Goal: Task Accomplishment & Management: Complete application form

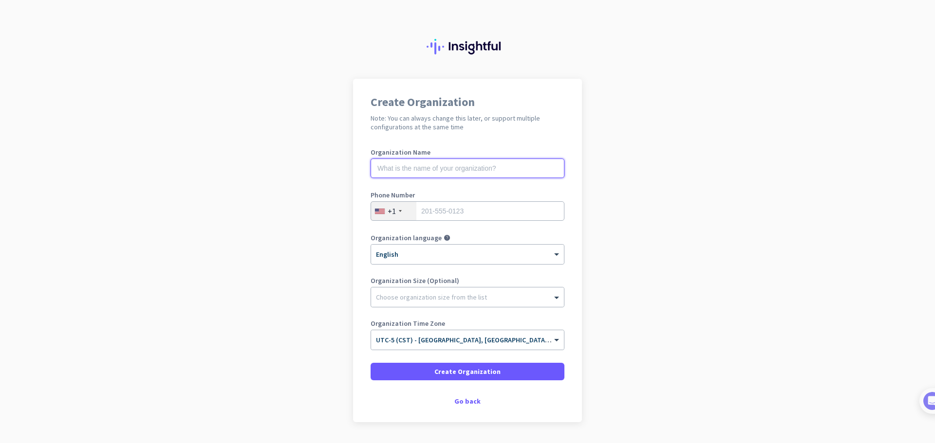
click at [426, 166] on input "text" at bounding box center [467, 168] width 194 height 19
type input "SureGo"
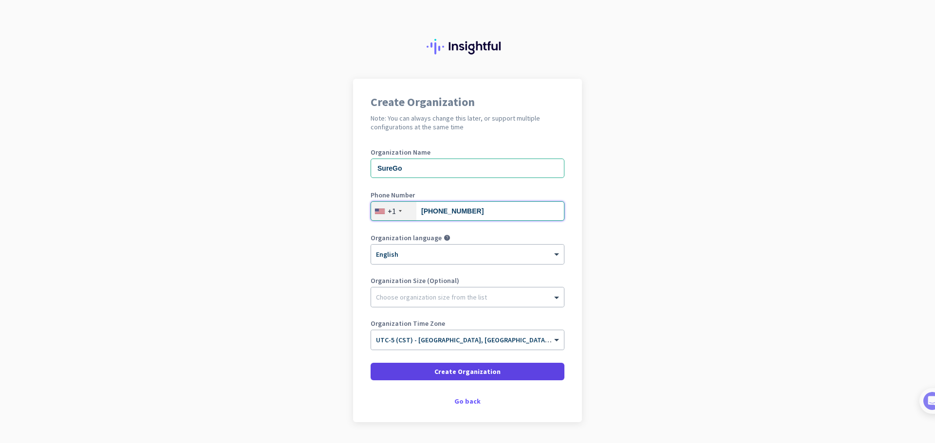
type input "[PHONE_NUMBER]"
click at [462, 370] on span "Create Organization" at bounding box center [467, 372] width 66 height 10
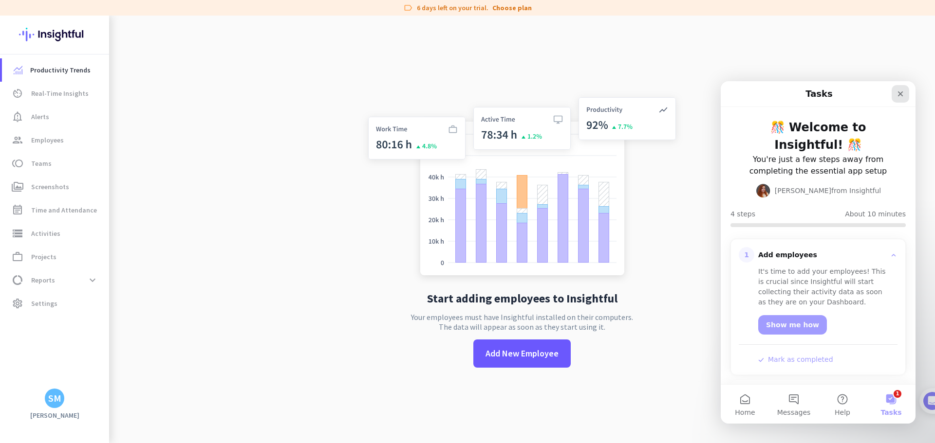
click at [904, 97] on div "Close" at bounding box center [900, 94] width 18 height 18
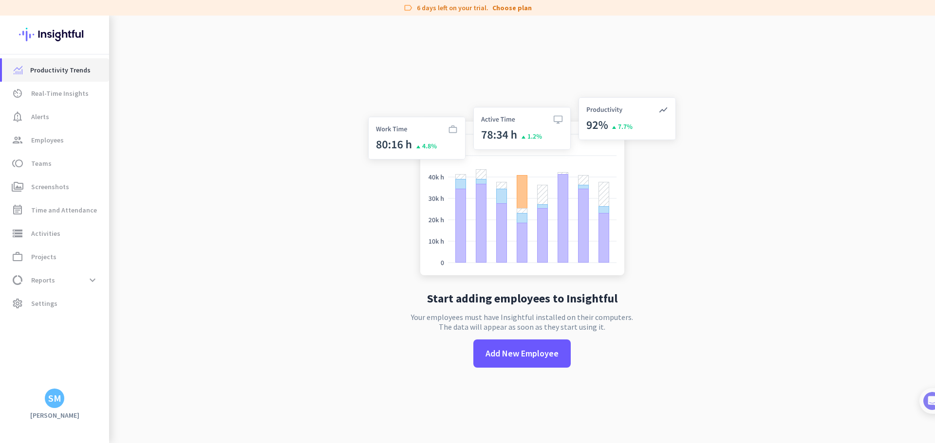
click at [72, 66] on span "Productivity Trends" at bounding box center [60, 70] width 60 height 12
click at [55, 141] on span "Employees" at bounding box center [47, 140] width 33 height 12
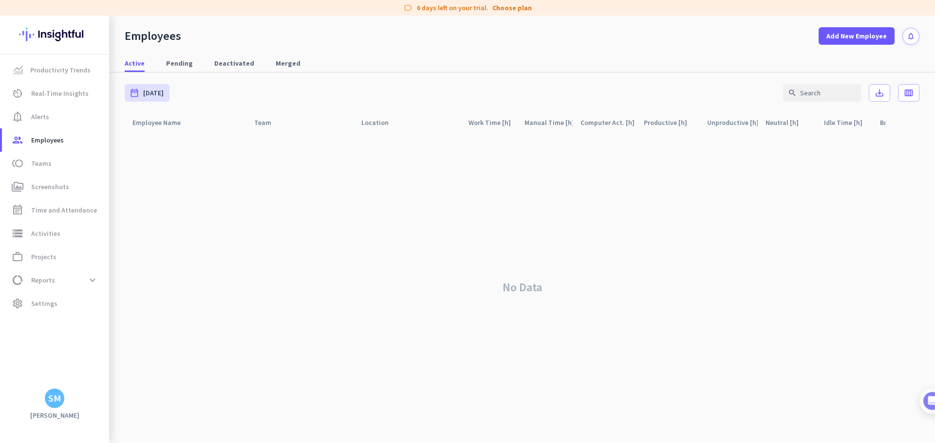
click at [55, 402] on div "SM" at bounding box center [54, 399] width 13 height 10
click at [85, 379] on span "Sign out" at bounding box center [106, 380] width 59 height 9
